Goal: Navigation & Orientation: Understand site structure

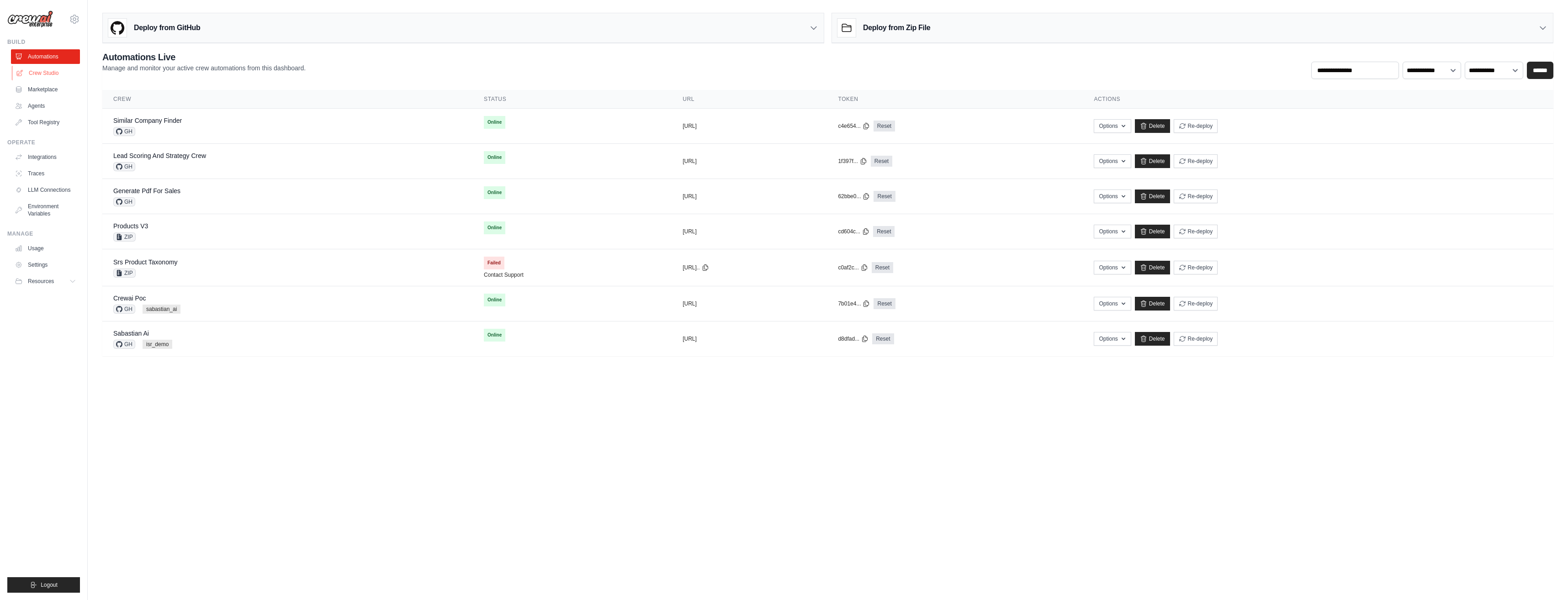
click at [49, 72] on link "Crew Studio" at bounding box center [46, 73] width 69 height 15
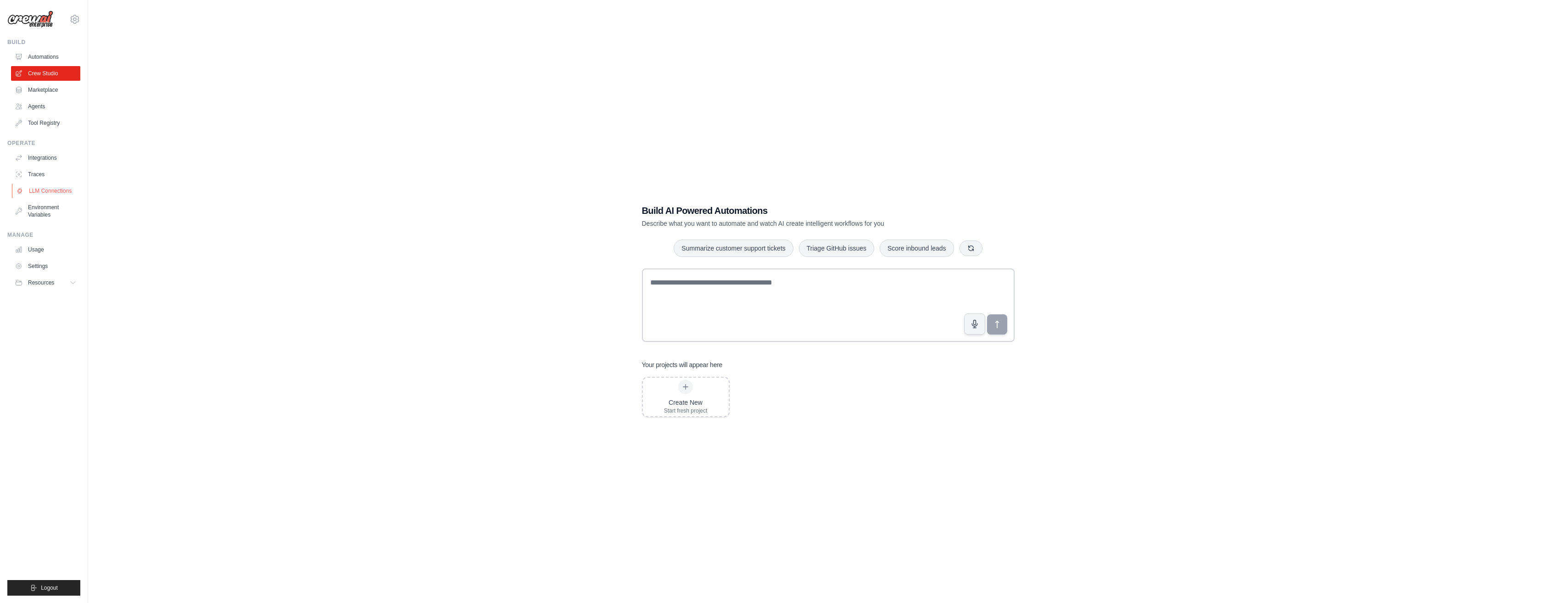
click at [40, 190] on link "LLM Connections" at bounding box center [46, 191] width 69 height 15
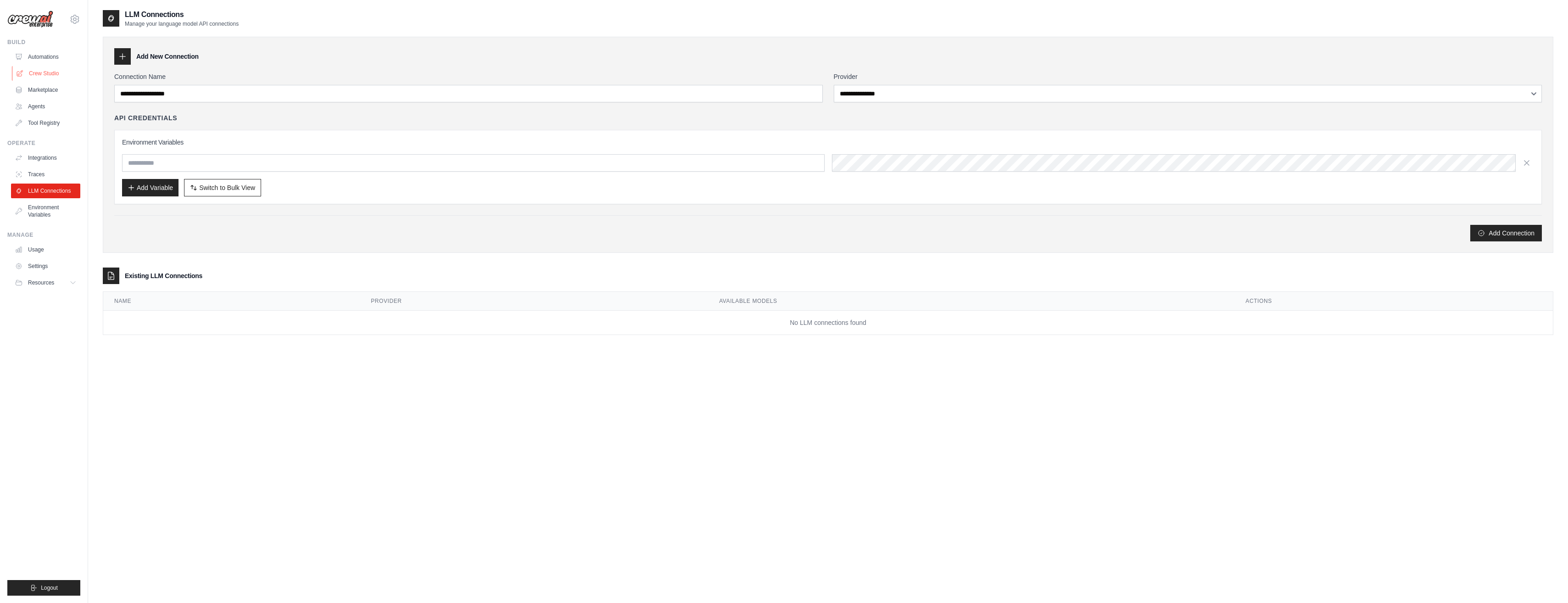
click at [49, 72] on link "Crew Studio" at bounding box center [46, 73] width 69 height 15
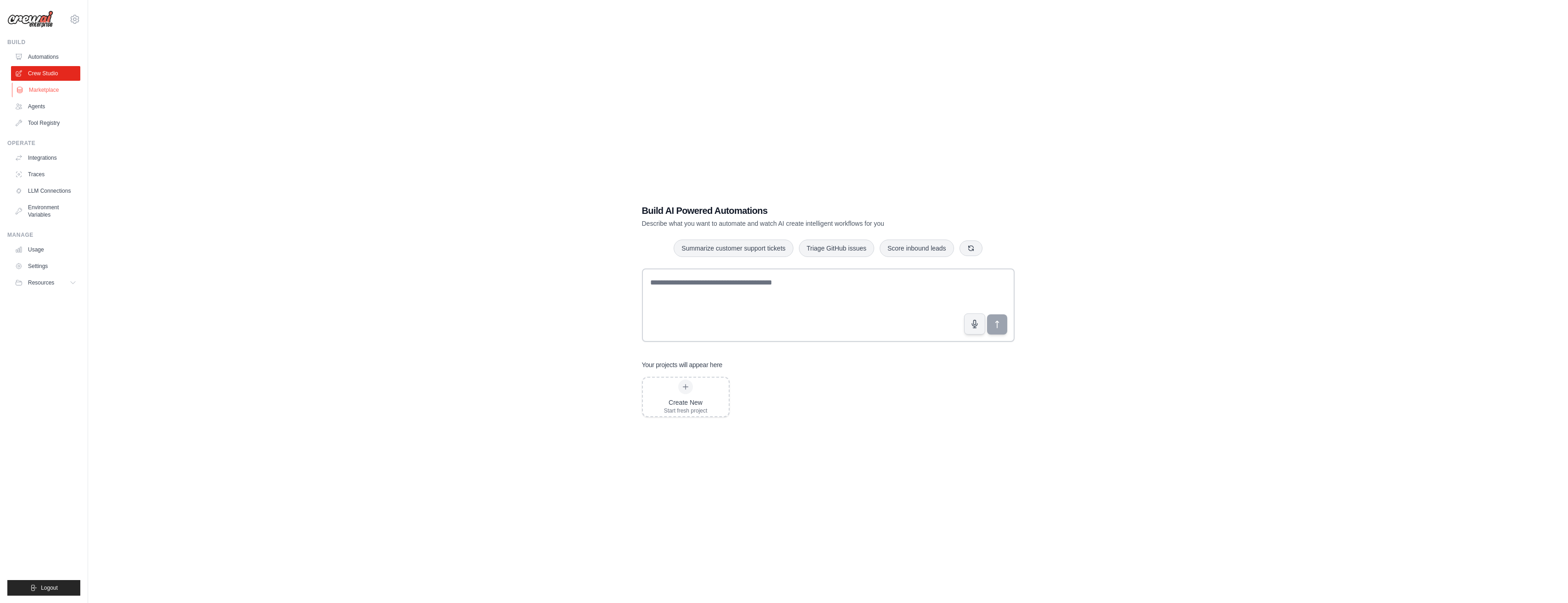
click at [59, 90] on link "Marketplace" at bounding box center [46, 90] width 69 height 15
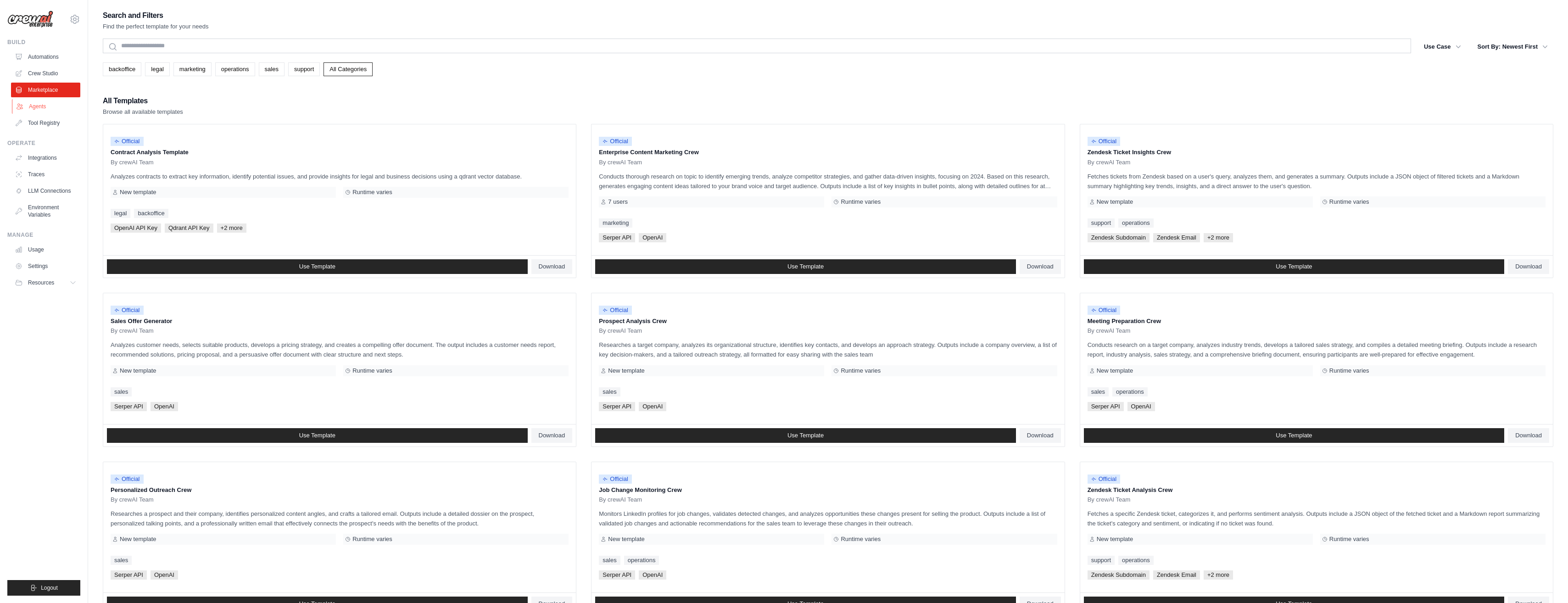
click at [47, 108] on link "Agents" at bounding box center [46, 106] width 69 height 15
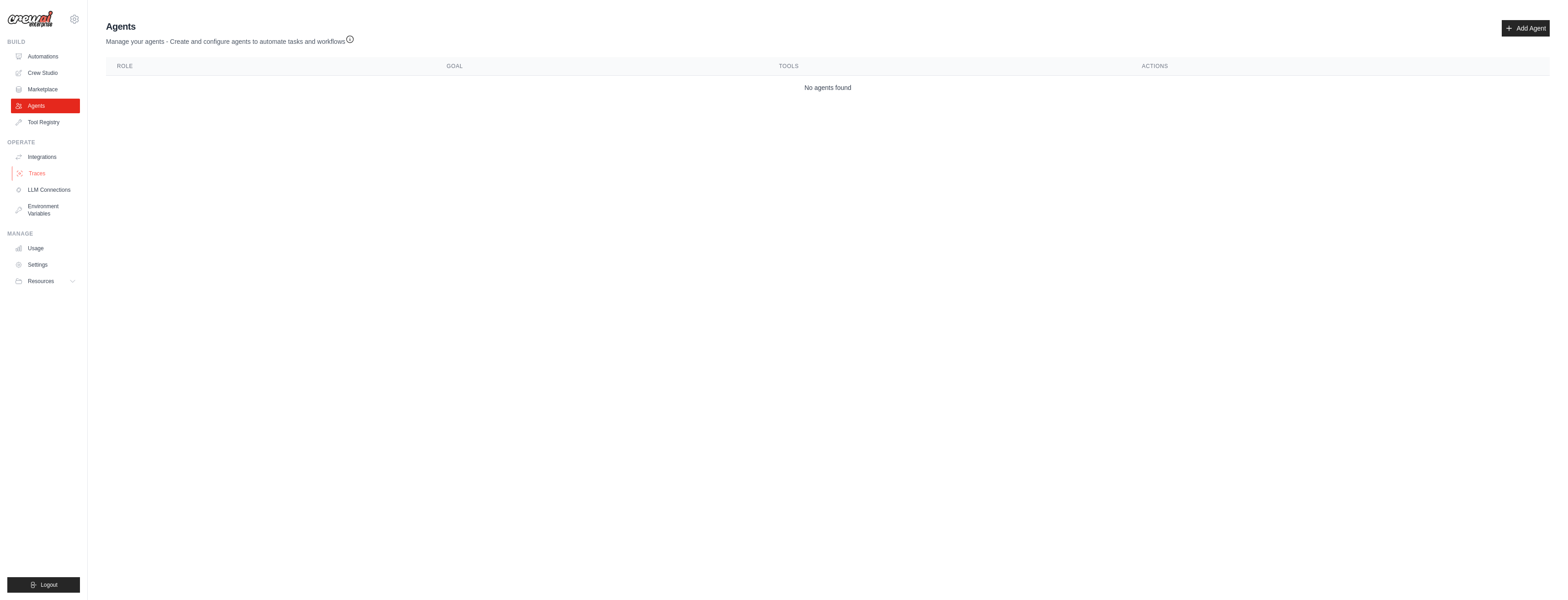
click at [44, 173] on link "Traces" at bounding box center [46, 173] width 69 height 15
